Goal: Navigation & Orientation: Find specific page/section

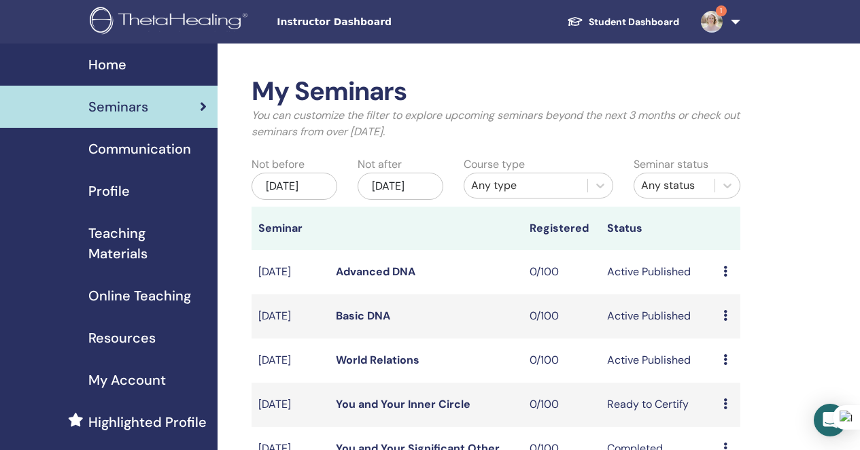
click at [732, 14] on link "1" at bounding box center [718, 22] width 56 height 44
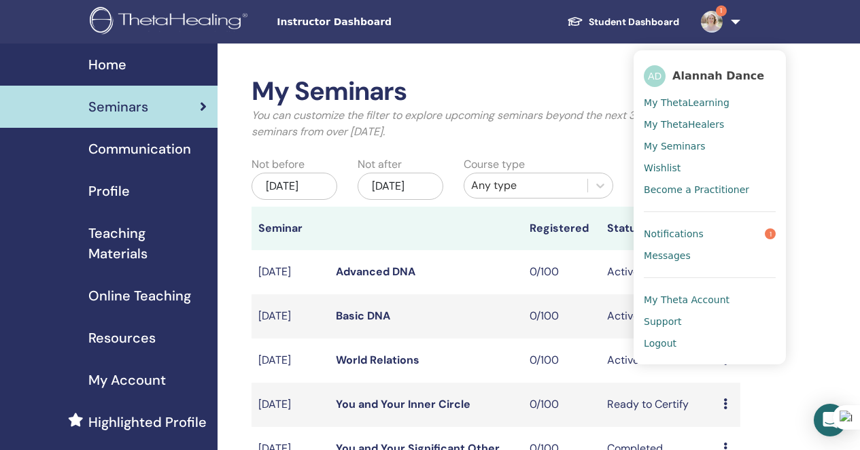
click at [684, 237] on span "Notifications" at bounding box center [674, 234] width 60 height 12
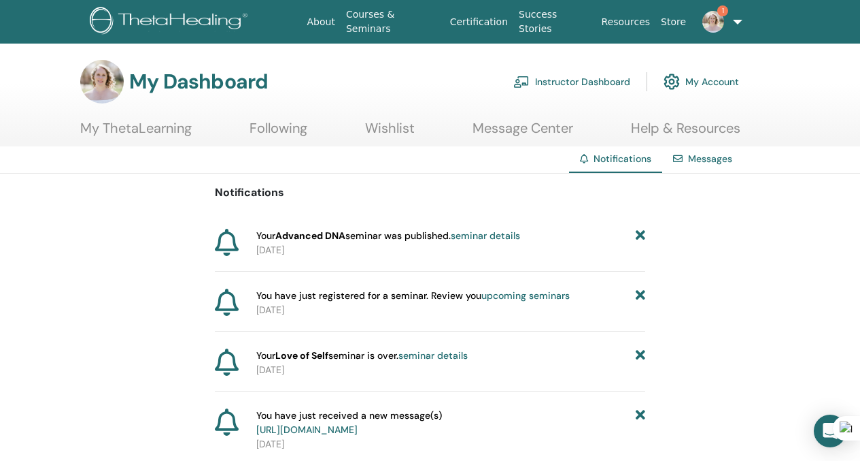
click at [183, 135] on link "My ThetaLearning" at bounding box center [136, 133] width 112 height 27
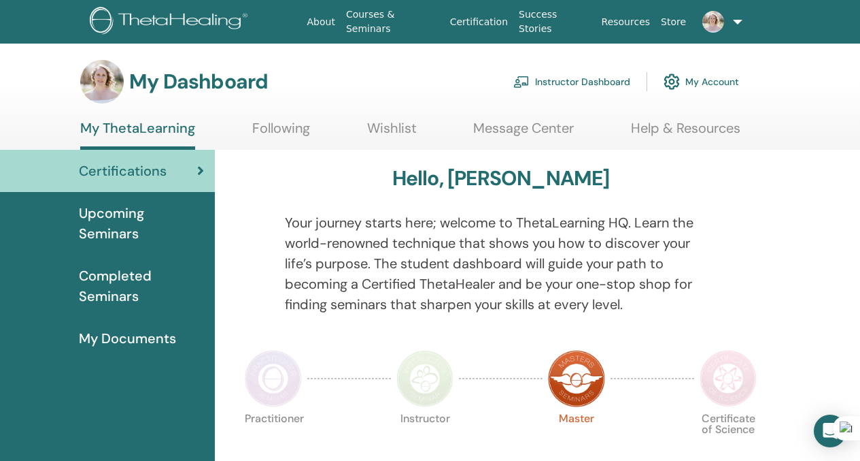
click at [618, 84] on link "Instructor Dashboard" at bounding box center [572, 82] width 117 height 30
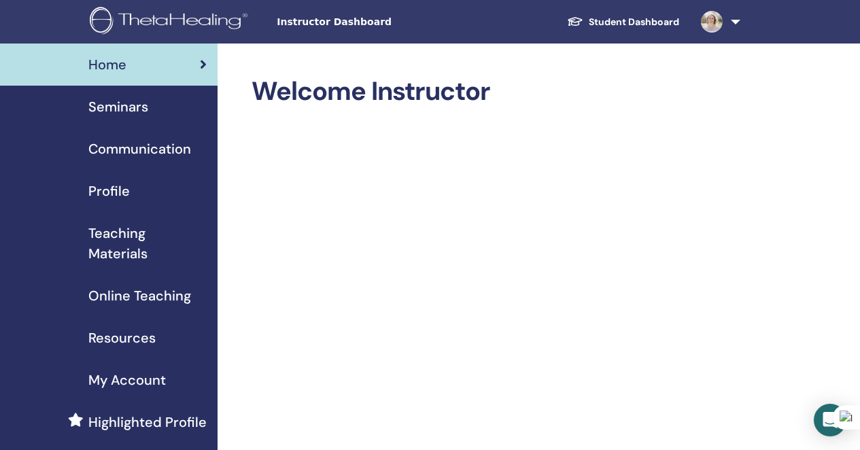
click at [163, 110] on div "Seminars" at bounding box center [109, 107] width 196 height 20
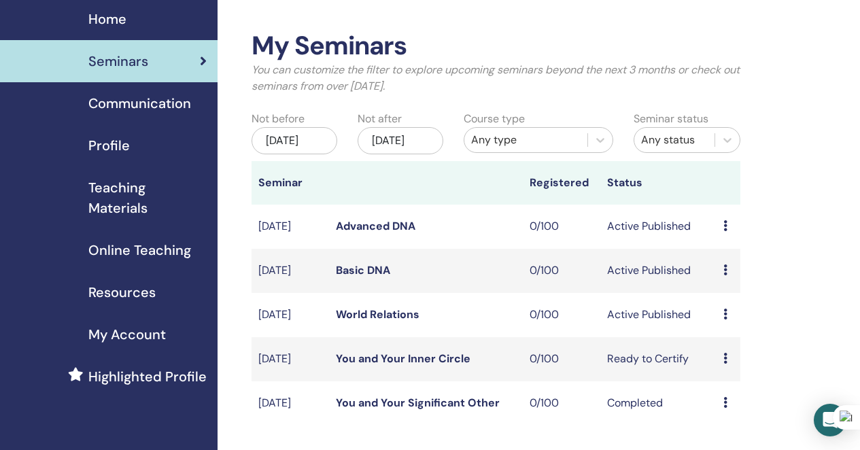
scroll to position [50, 0]
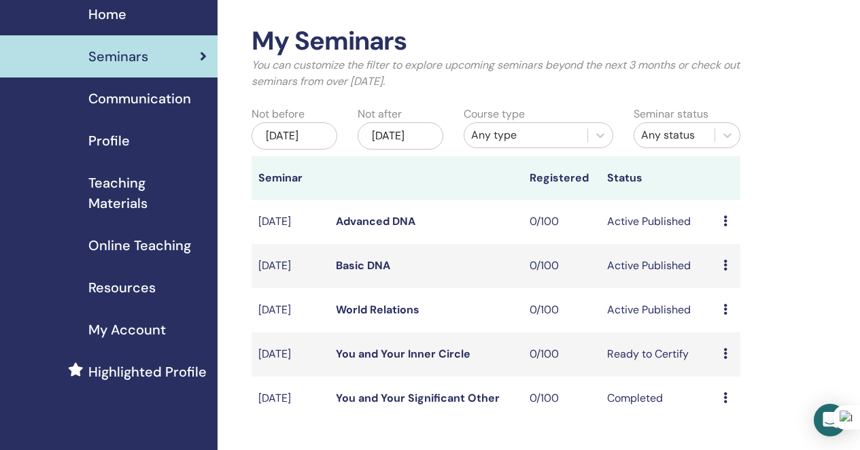
click at [368, 273] on link "Basic DNA" at bounding box center [363, 265] width 54 height 14
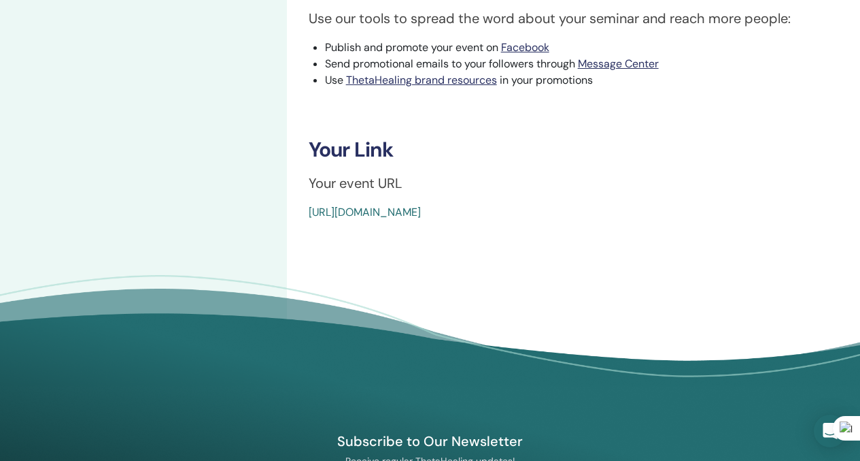
scroll to position [451, 0]
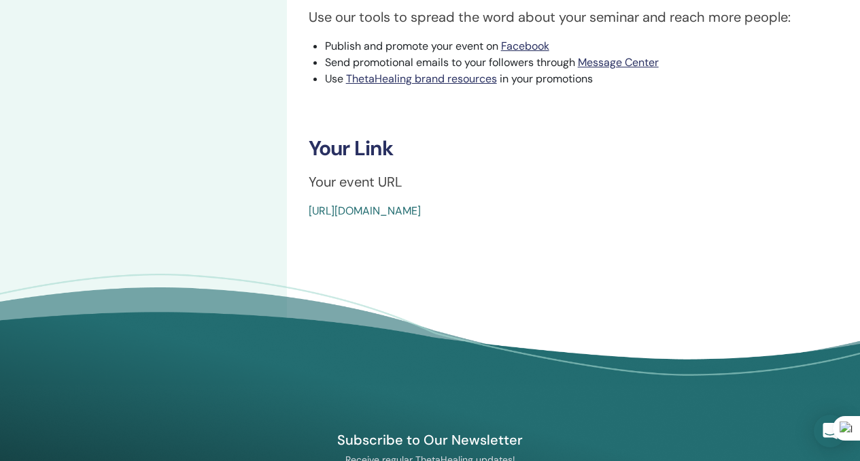
click at [421, 214] on link "https://www.thetahealing.com/seminar-373369-details.html" at bounding box center [365, 210] width 112 height 14
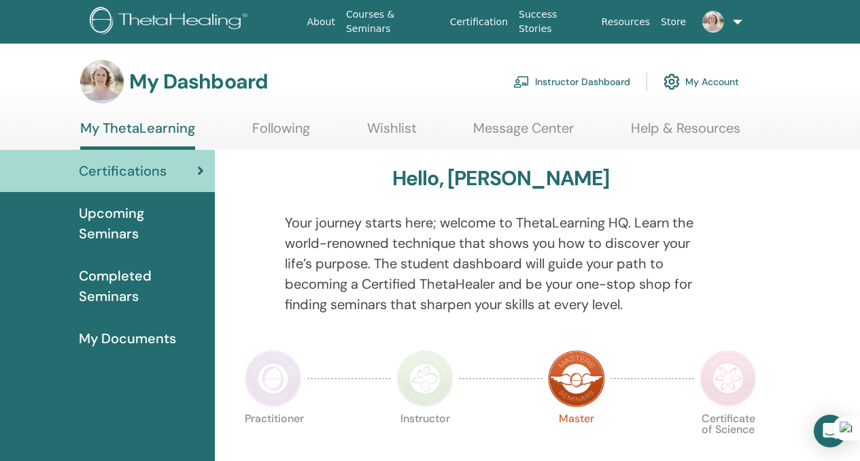
click at [608, 78] on link "Instructor Dashboard" at bounding box center [572, 82] width 117 height 30
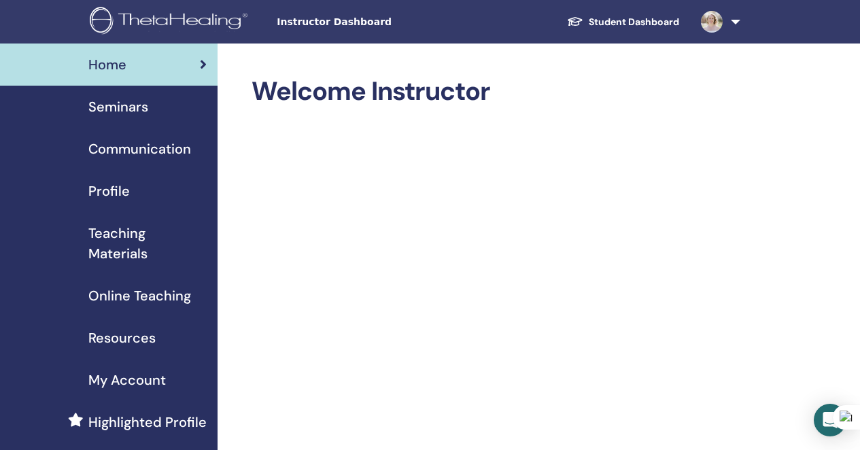
click at [131, 336] on span "Resources" at bounding box center [121, 338] width 67 height 20
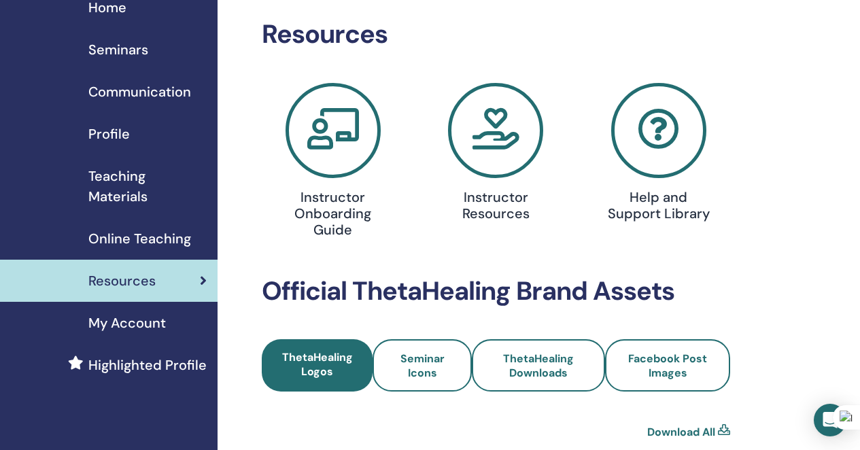
scroll to position [67, 0]
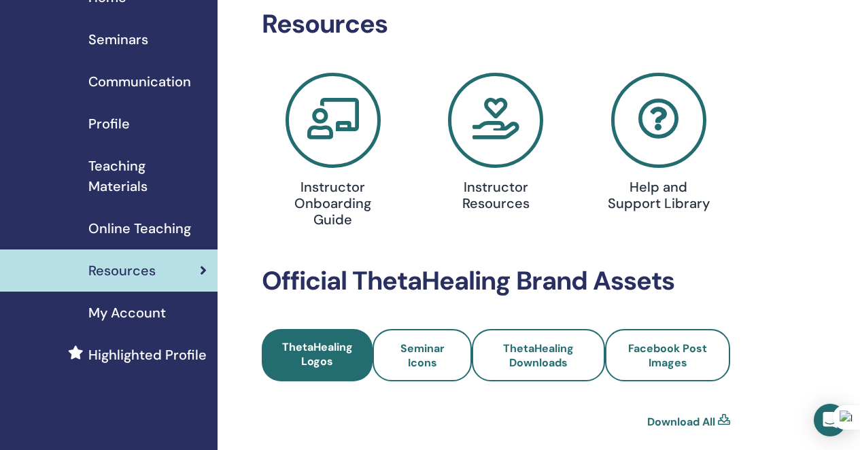
click at [490, 183] on h4 "Instructor Resources" at bounding box center [496, 195] width 103 height 33
